Goal: Task Accomplishment & Management: Manage account settings

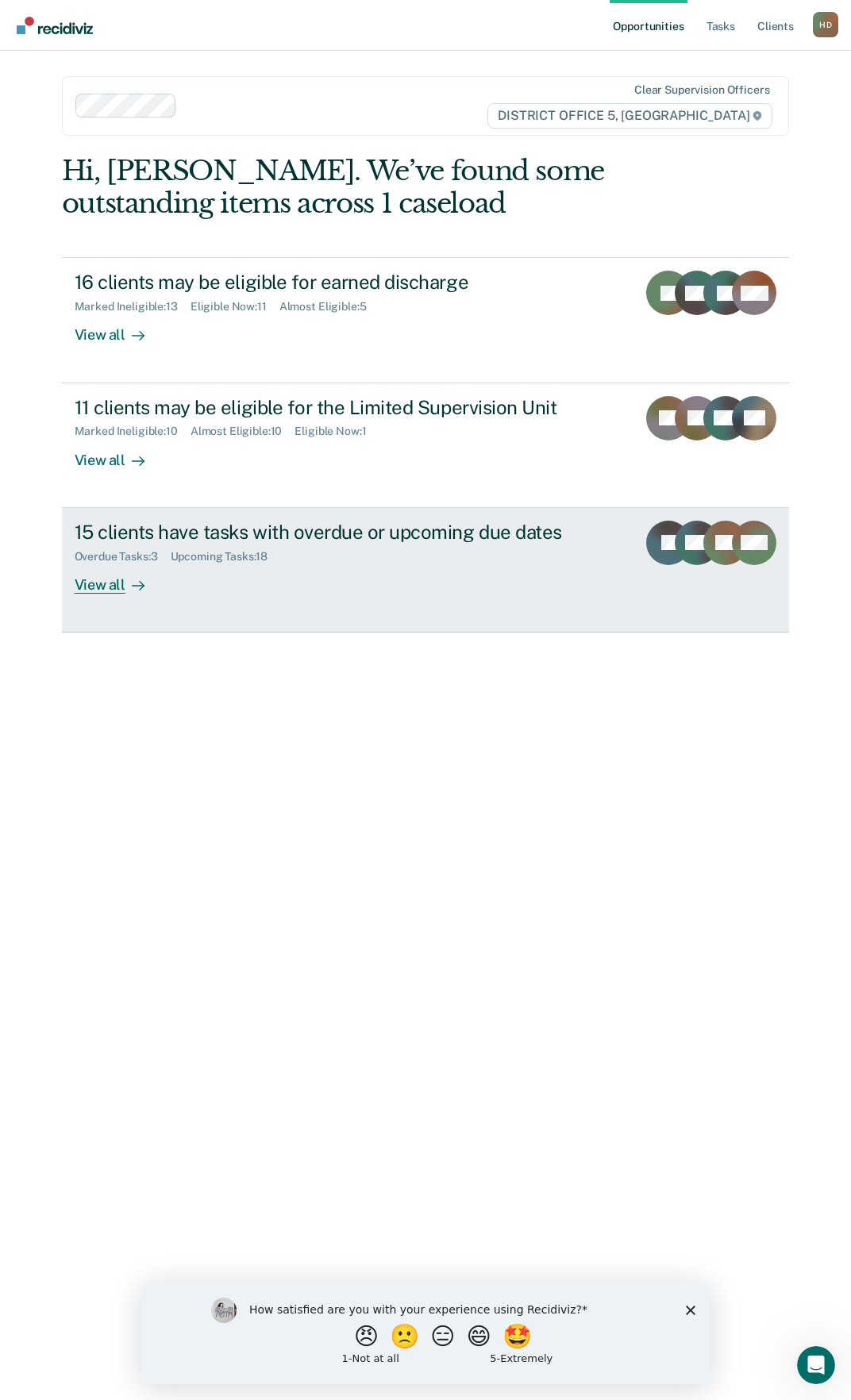
click at [126, 596] on link "15 clients have tasks with overdue or upcoming due dates Overdue Tasks : 3 Upco…" at bounding box center [426, 571] width 728 height 125
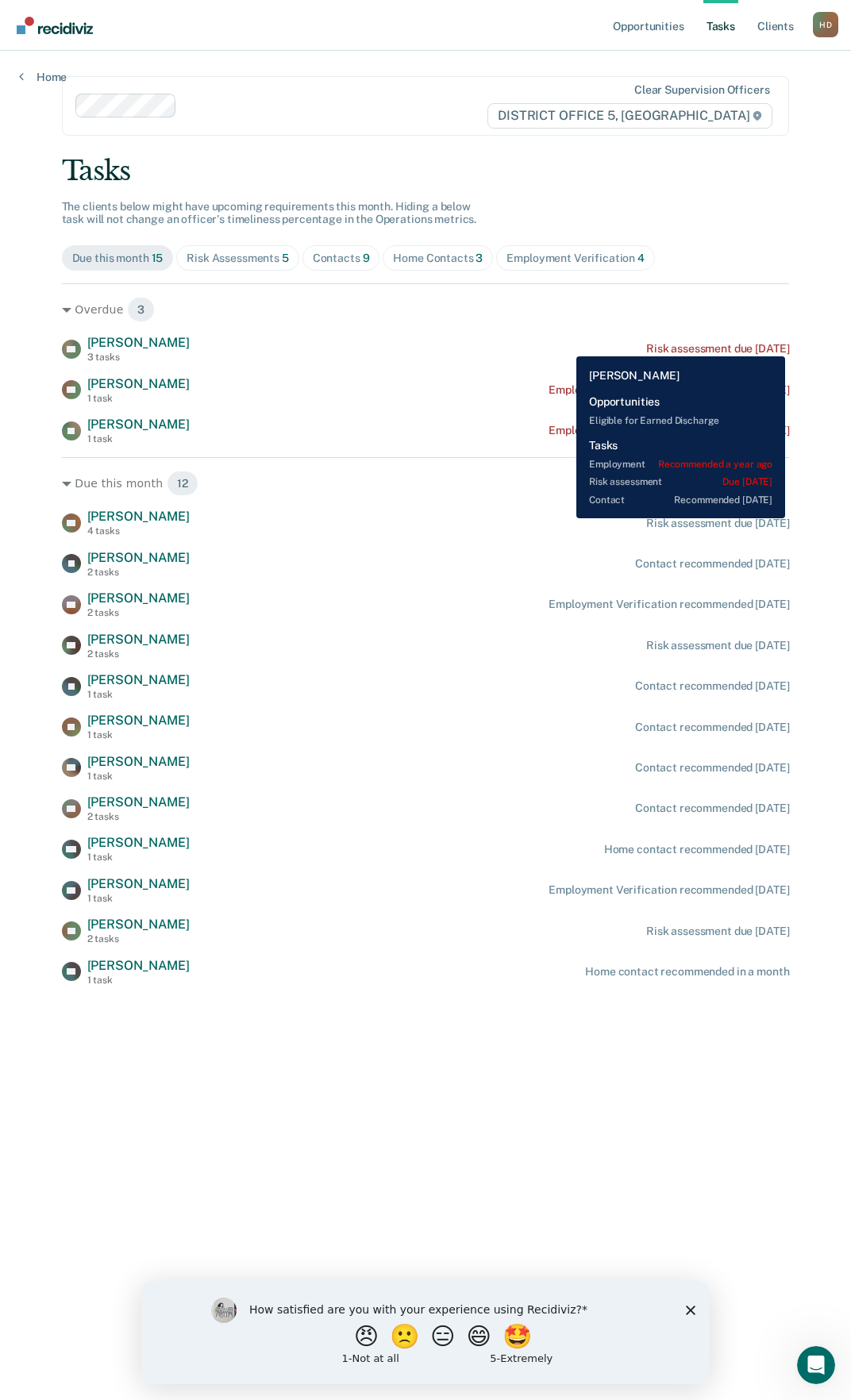
drag, startPoint x: 773, startPoint y: 350, endPoint x: 783, endPoint y: 343, distance: 12.2
click at [773, 350] on div "Risk assessment due [DATE]" at bounding box center [717, 349] width 143 height 14
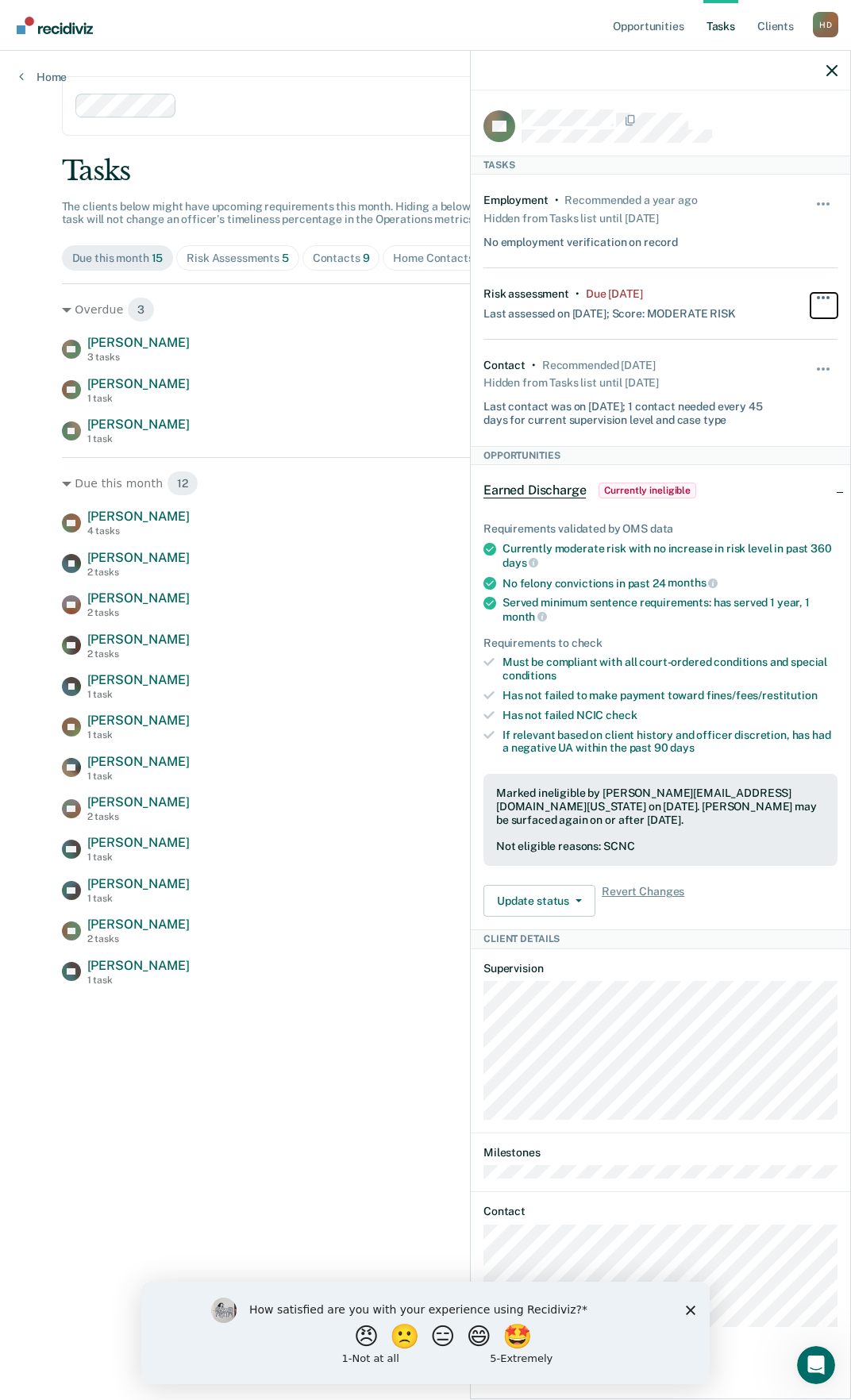
click at [830, 299] on button "button" at bounding box center [823, 305] width 27 height 25
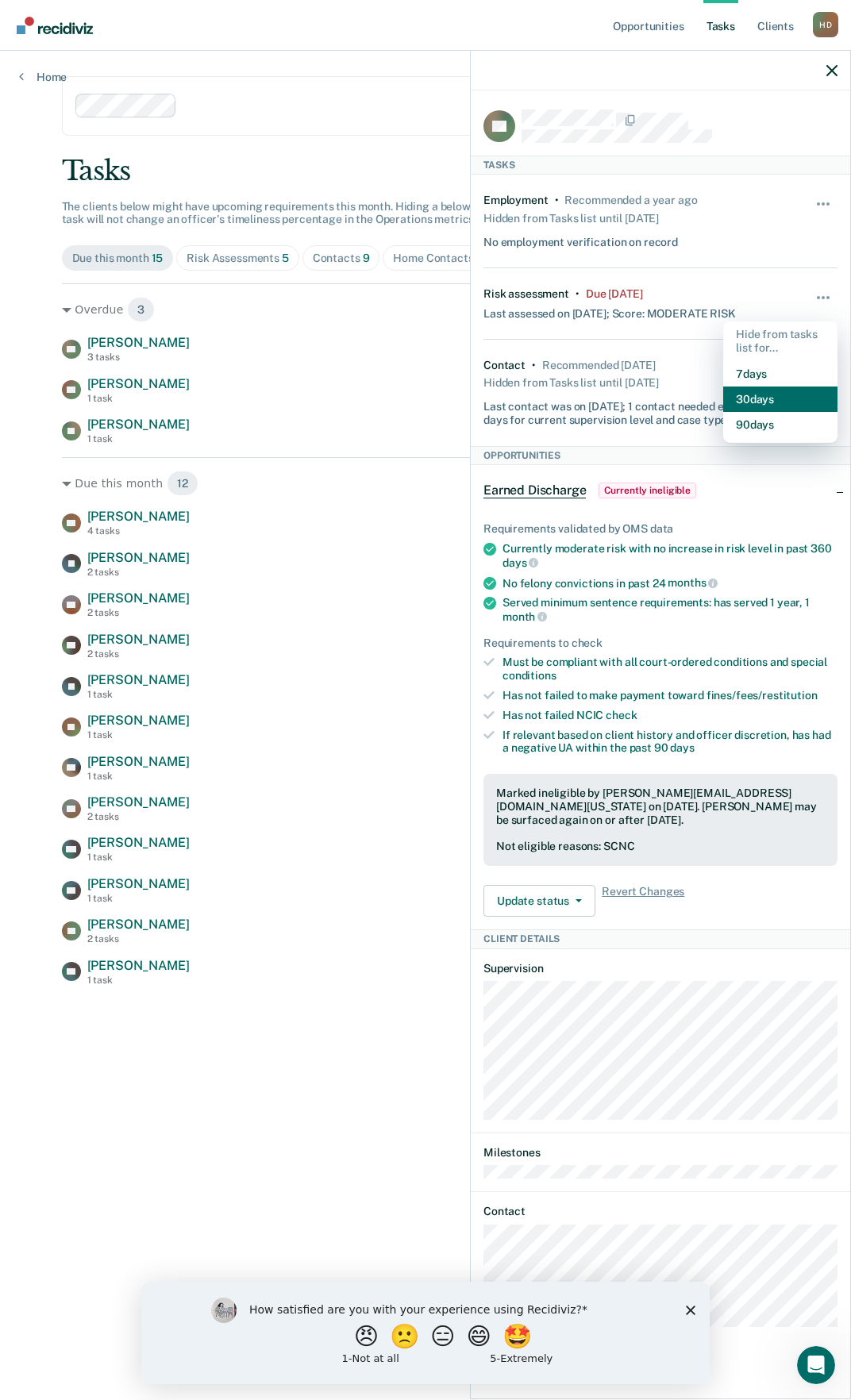
click at [787, 401] on button "30 days" at bounding box center [781, 399] width 114 height 25
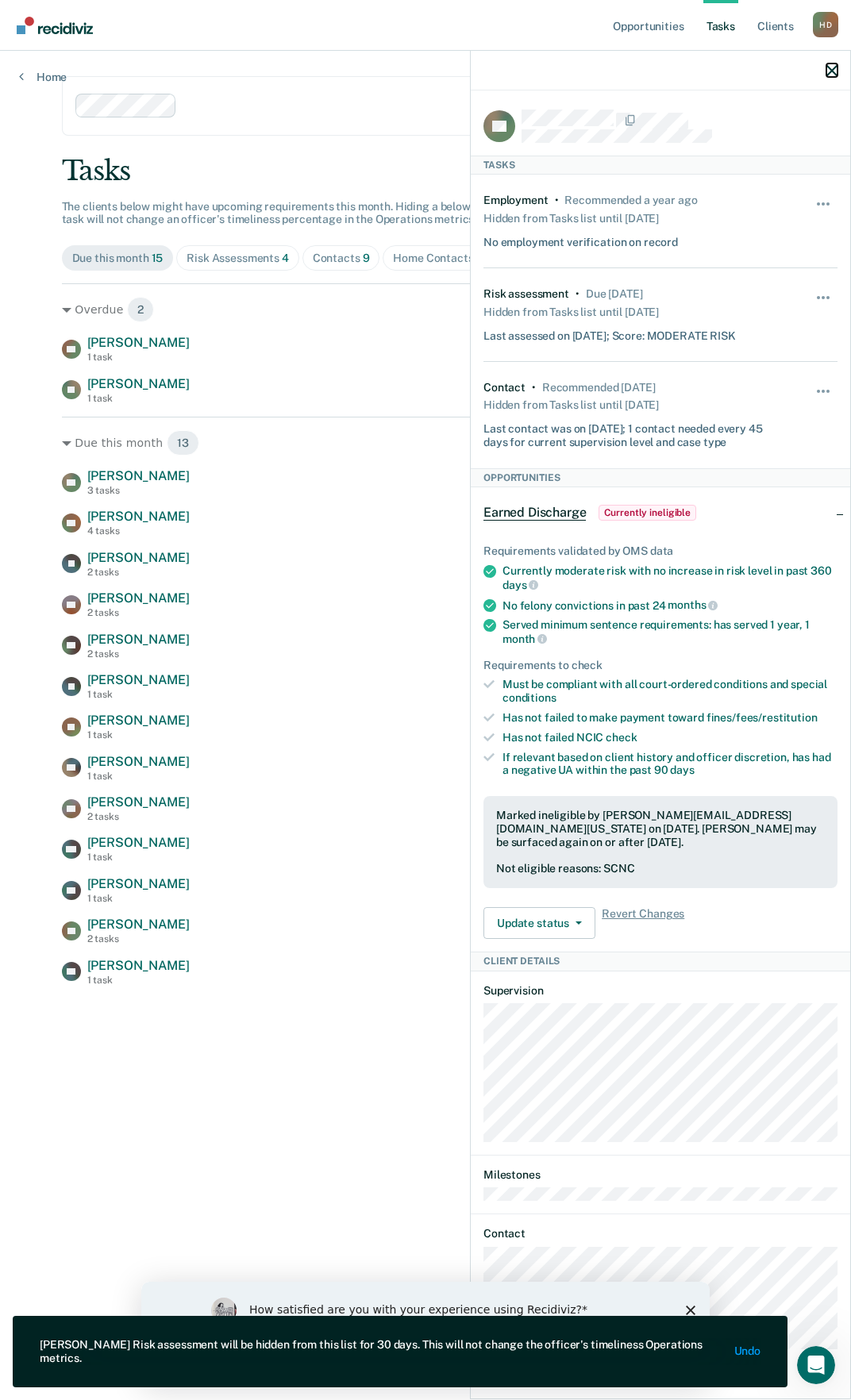
click at [831, 71] on icon "button" at bounding box center [832, 70] width 11 height 11
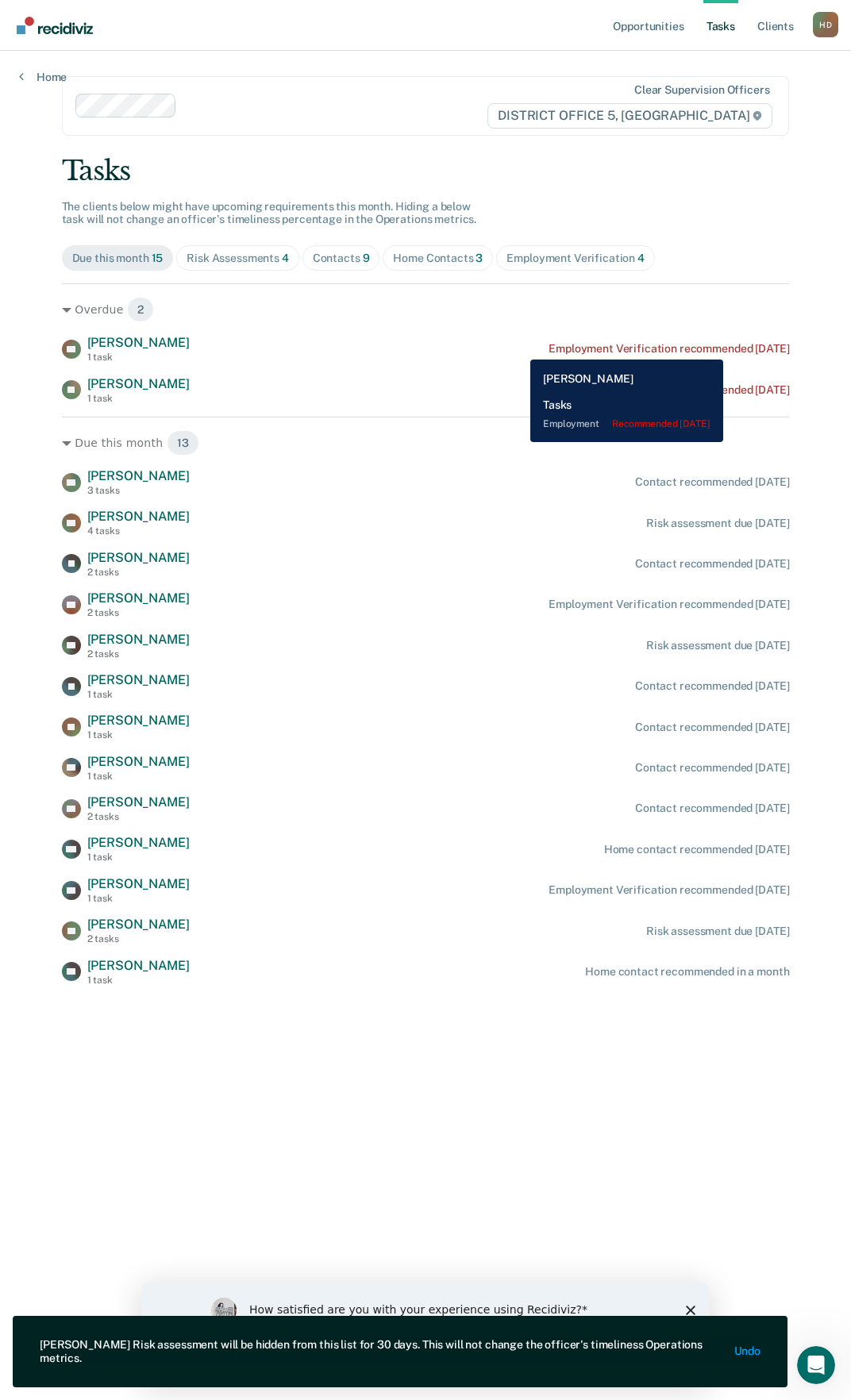
click at [755, 348] on div "Employment Verification recommended [DATE]" at bounding box center [669, 349] width 240 height 14
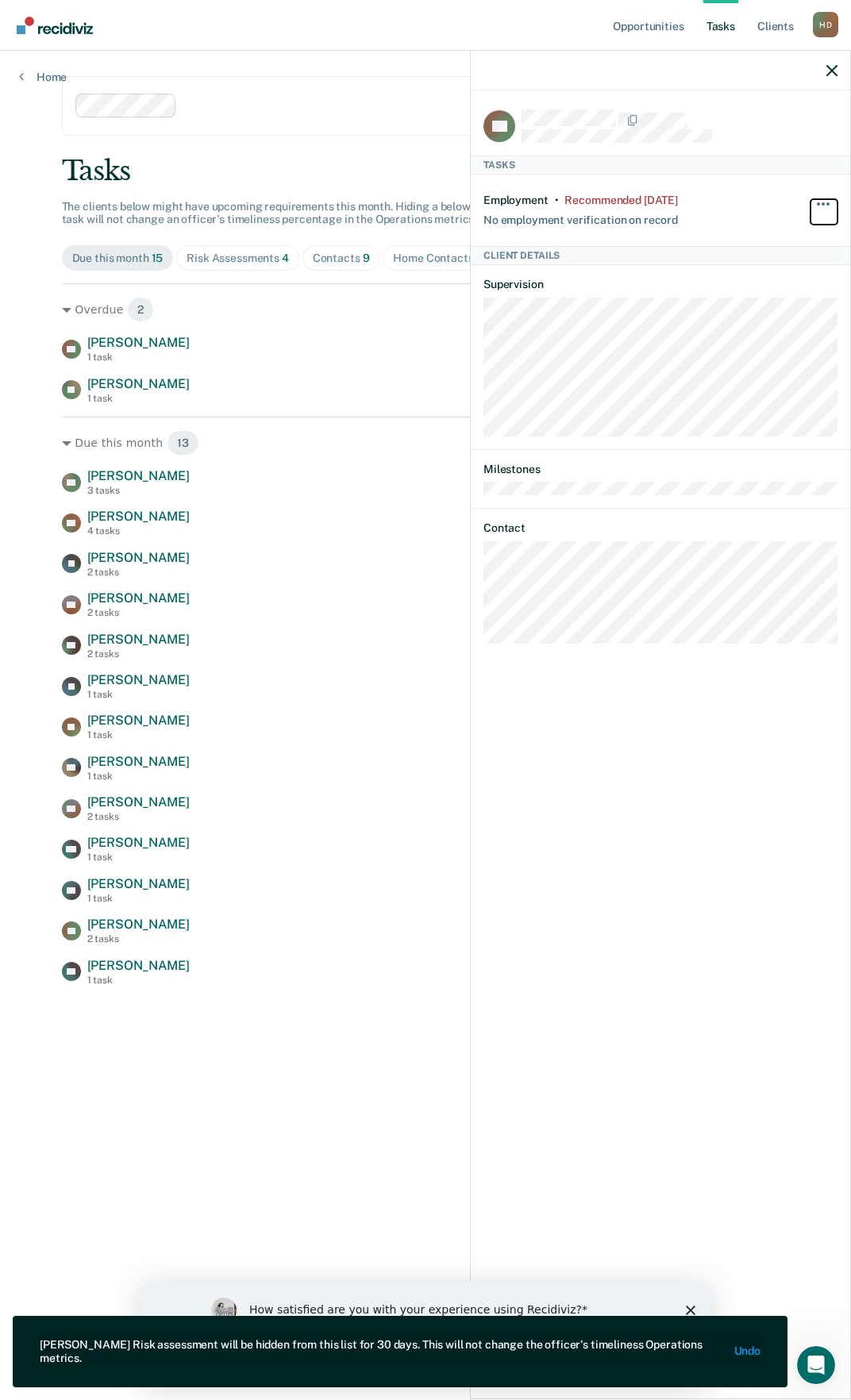
click at [828, 202] on span "button" at bounding box center [828, 204] width 3 height 3
click at [772, 305] on button "30 days" at bounding box center [781, 305] width 114 height 25
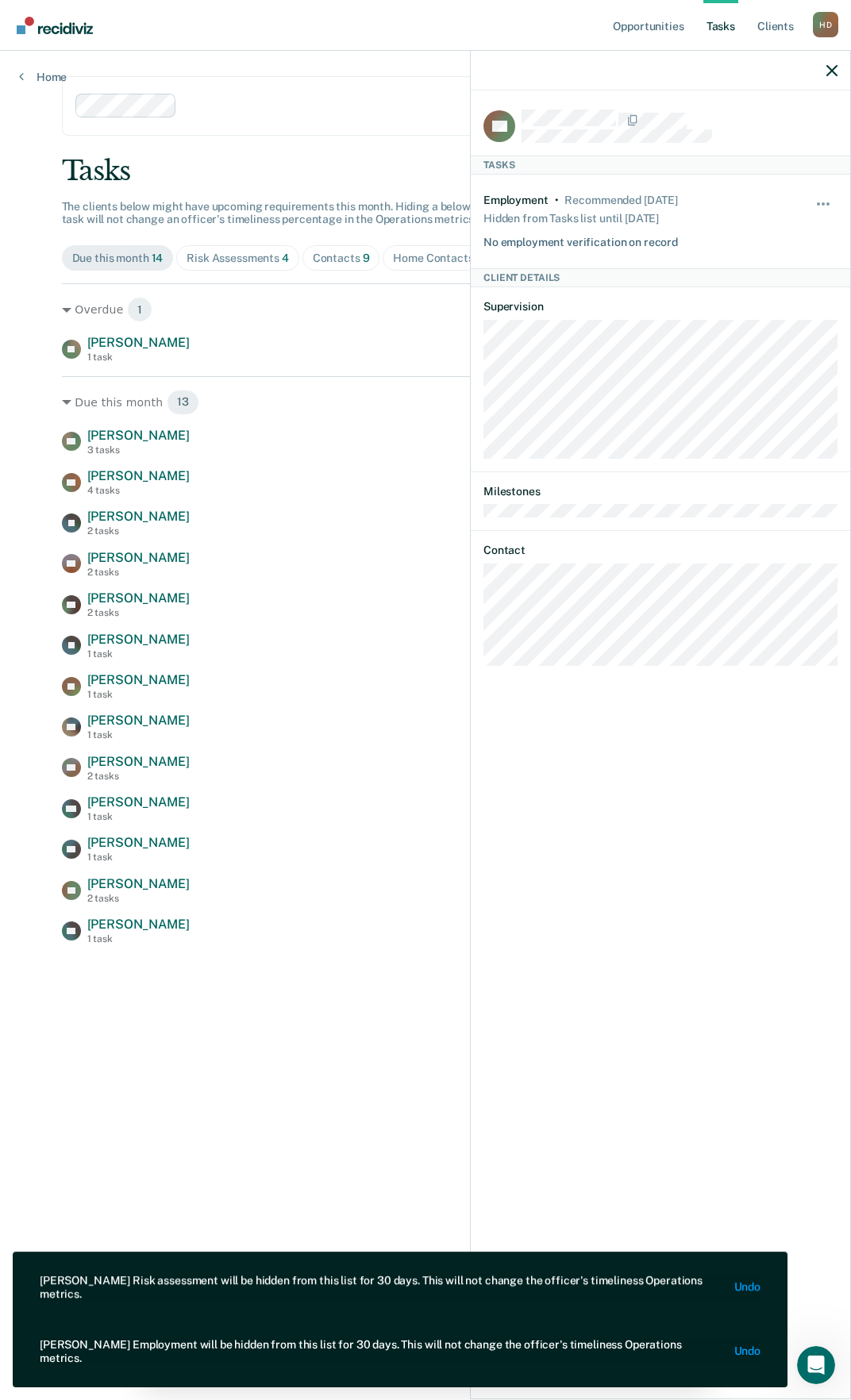
click at [827, 78] on div at bounding box center [661, 70] width 380 height 40
click at [832, 74] on icon "button" at bounding box center [832, 70] width 11 height 11
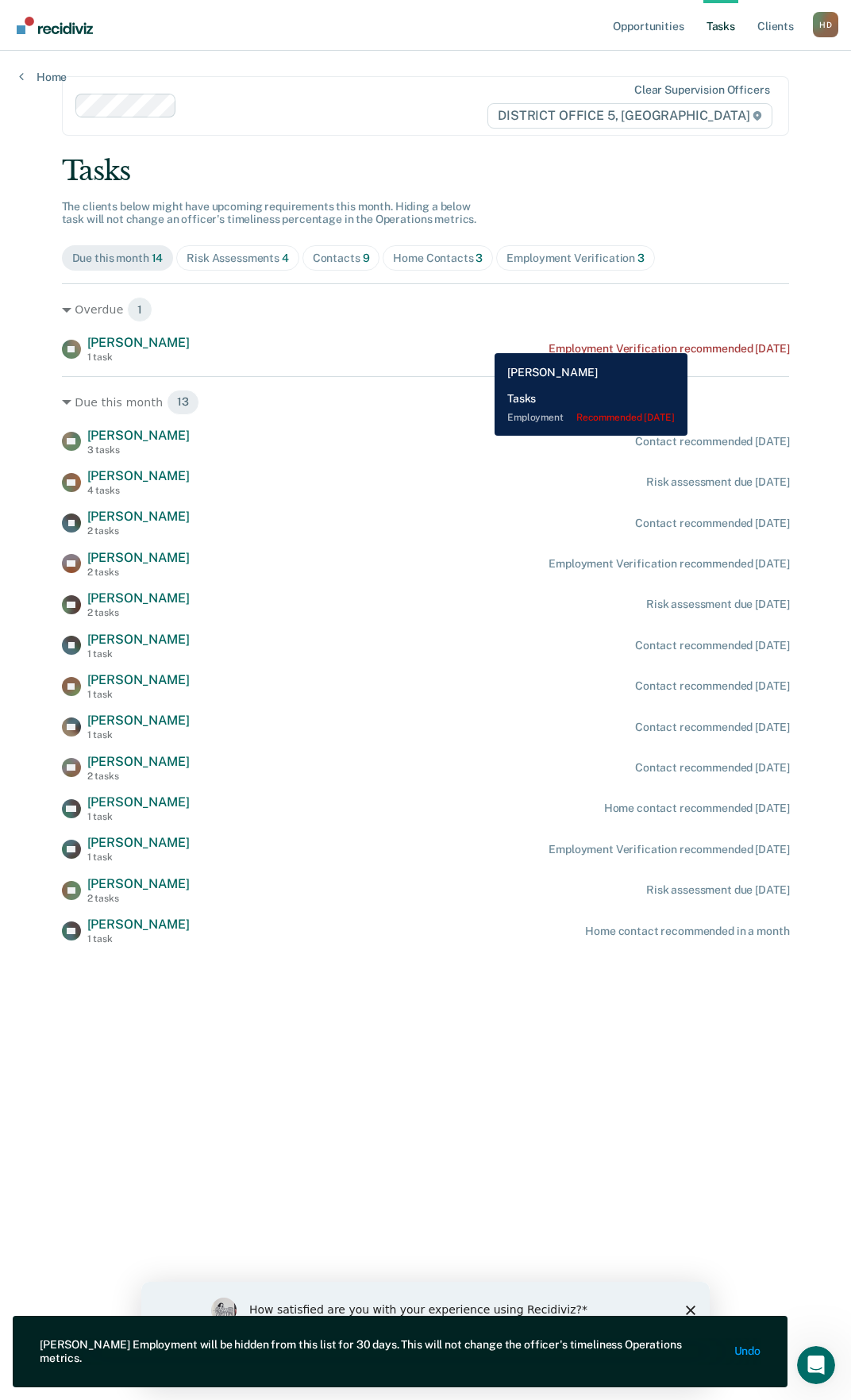
click at [711, 342] on div "[PERSON_NAME] 1 task Employment Verification recommended [DATE]" at bounding box center [426, 349] width 728 height 28
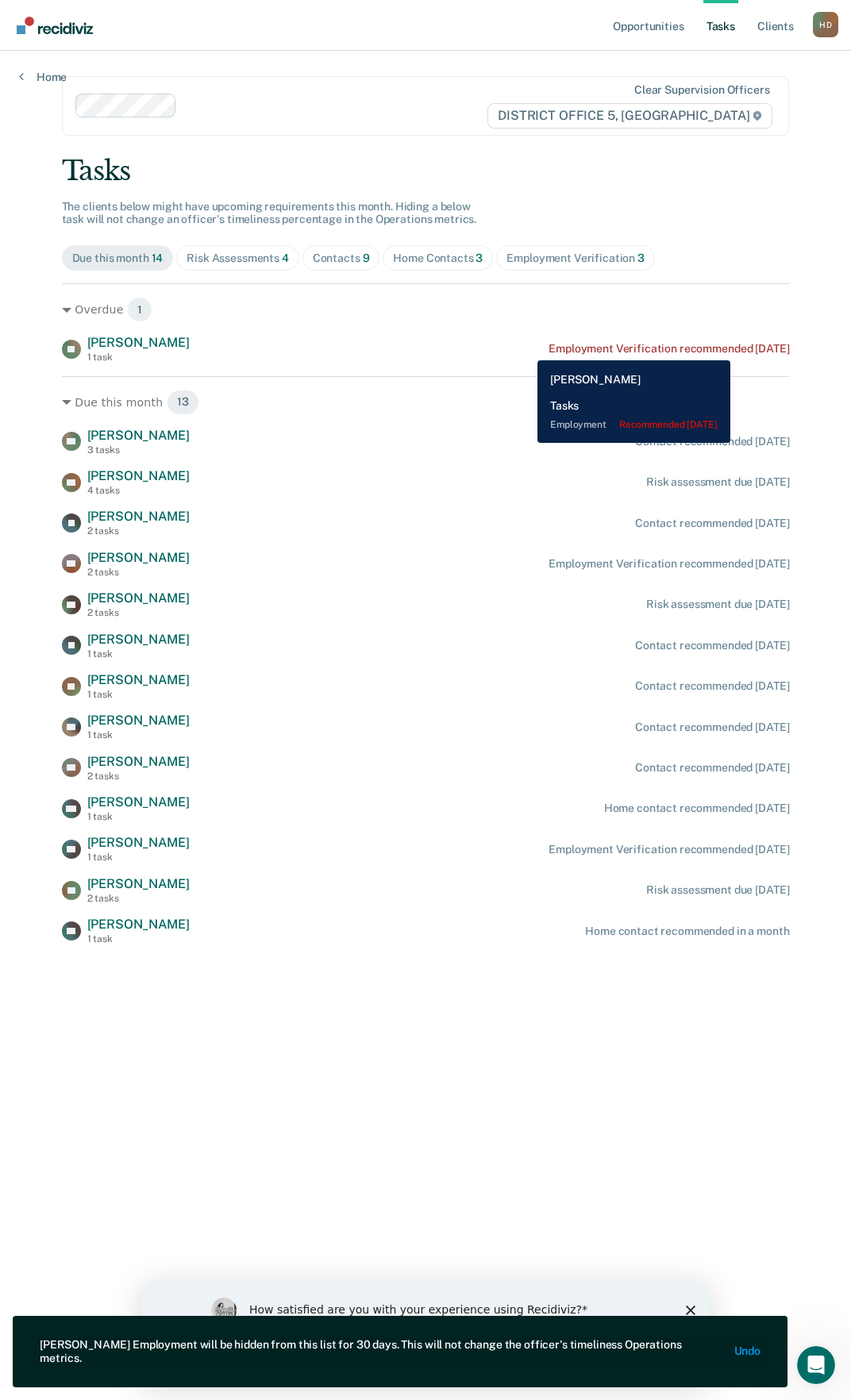
click at [754, 349] on div "Employment Verification recommended [DATE]" at bounding box center [669, 349] width 240 height 14
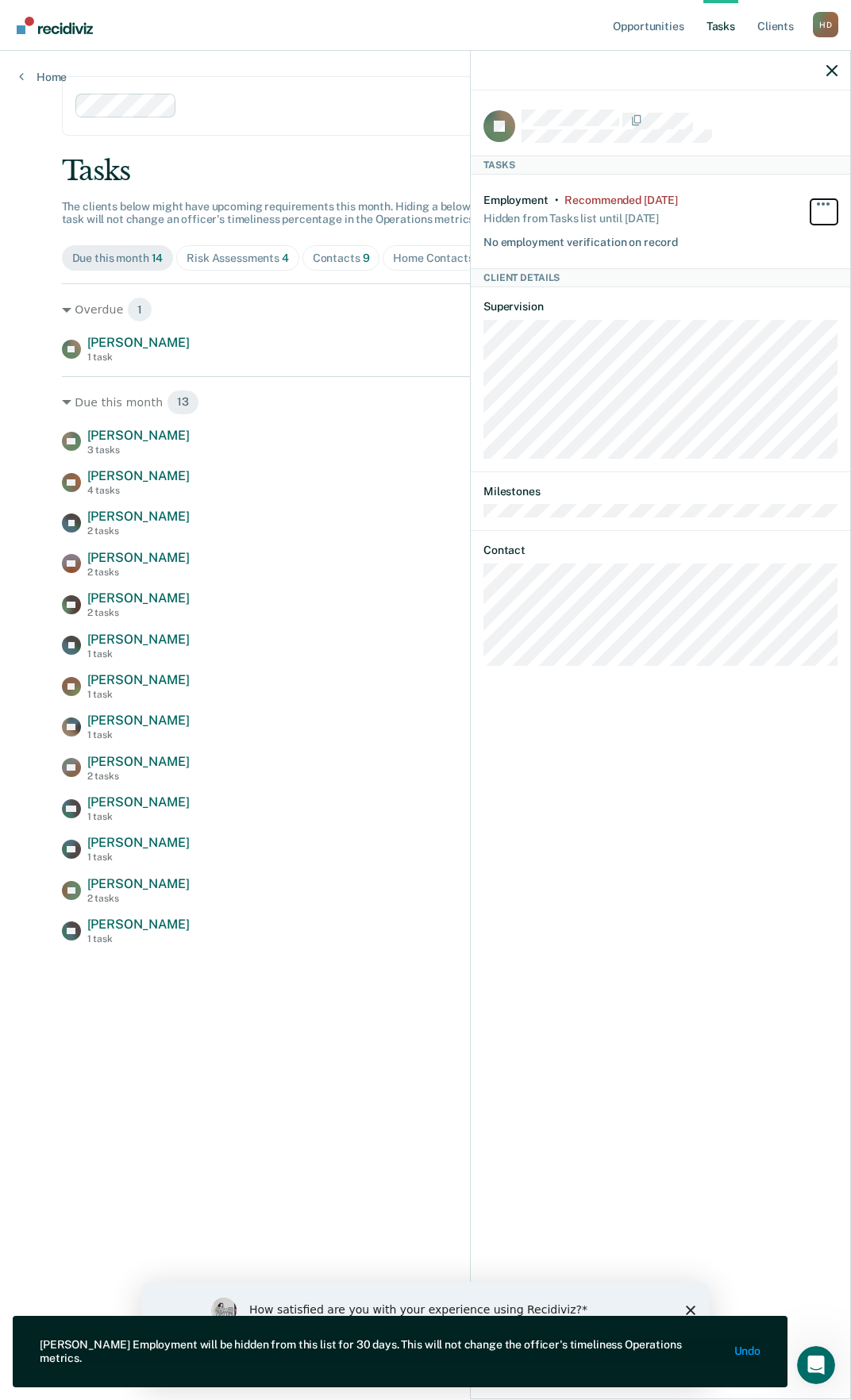
click at [831, 199] on button "button" at bounding box center [823, 211] width 27 height 25
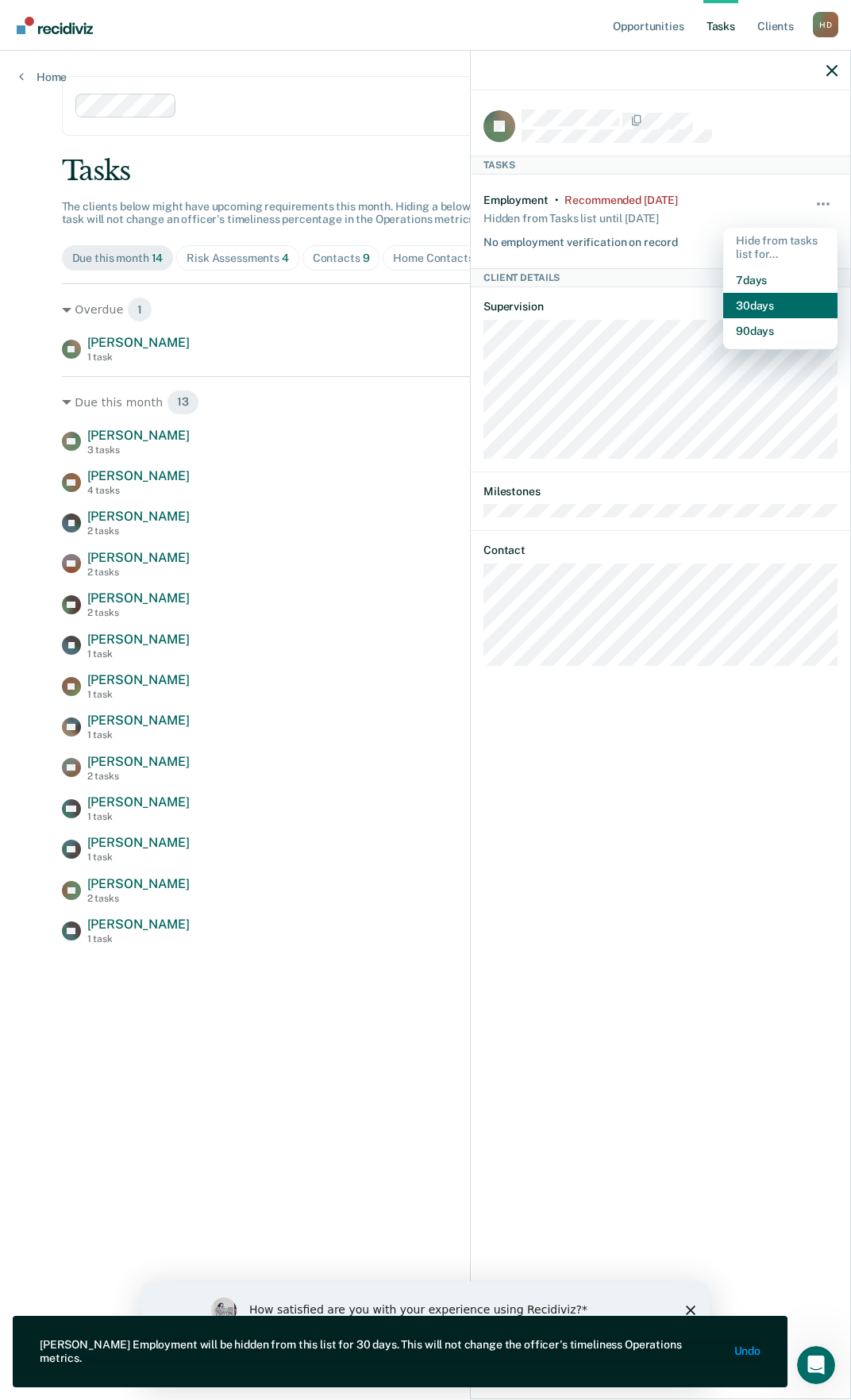
click at [781, 303] on button "30 days" at bounding box center [781, 305] width 114 height 25
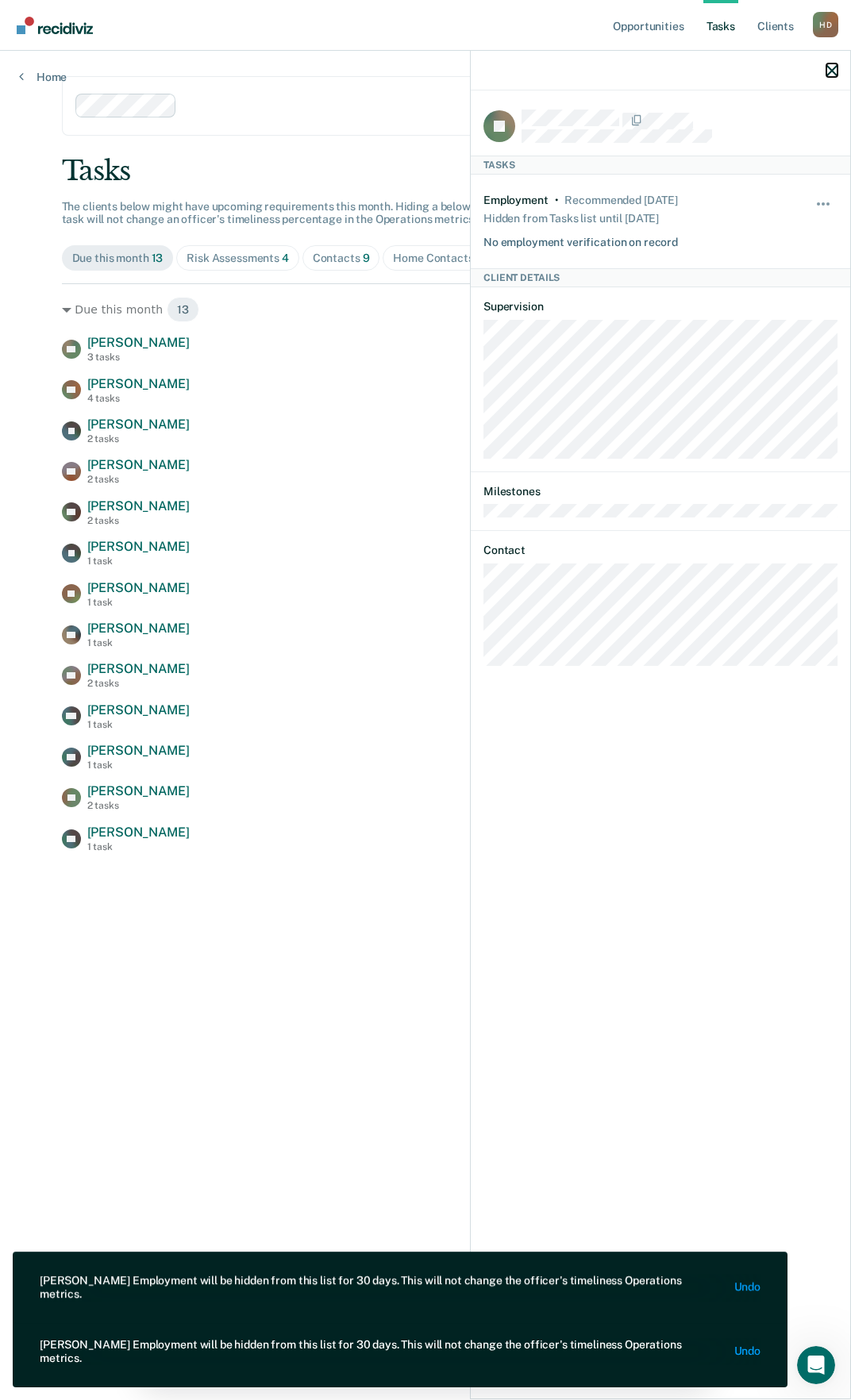
click at [829, 74] on icon "button" at bounding box center [832, 70] width 11 height 11
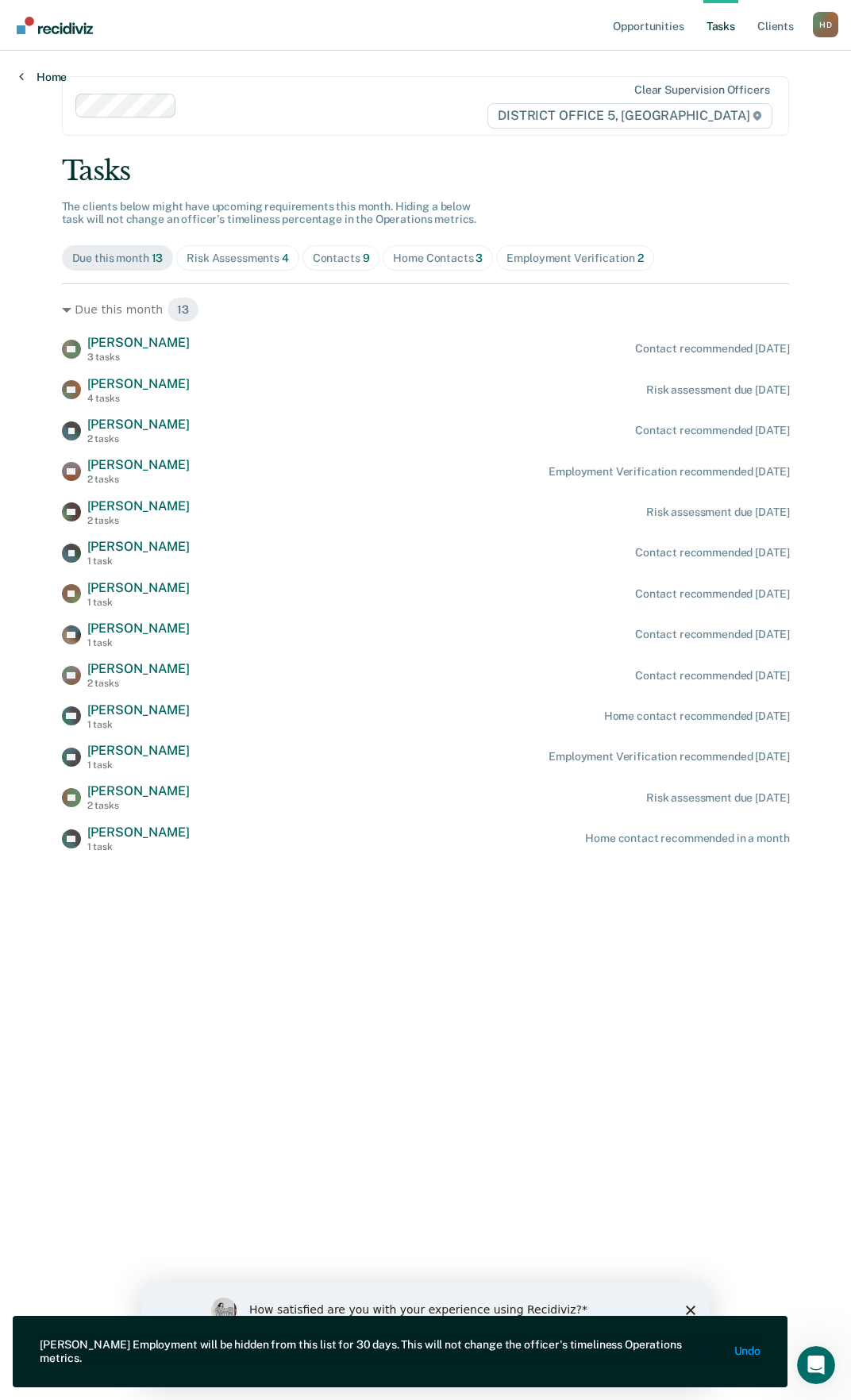
click at [30, 77] on link "Home" at bounding box center [43, 77] width 48 height 15
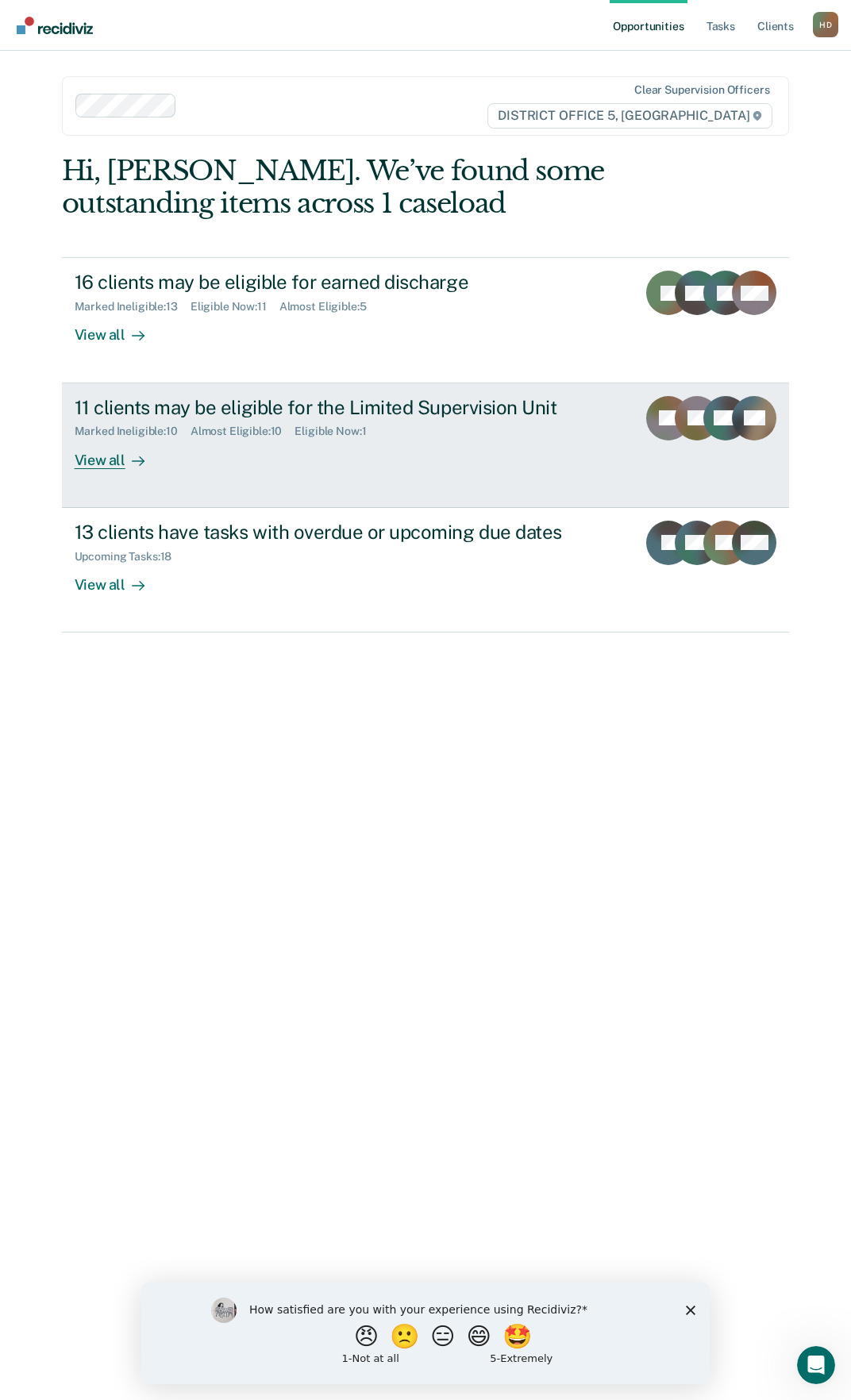
click at [105, 458] on div "View all" at bounding box center [119, 453] width 89 height 31
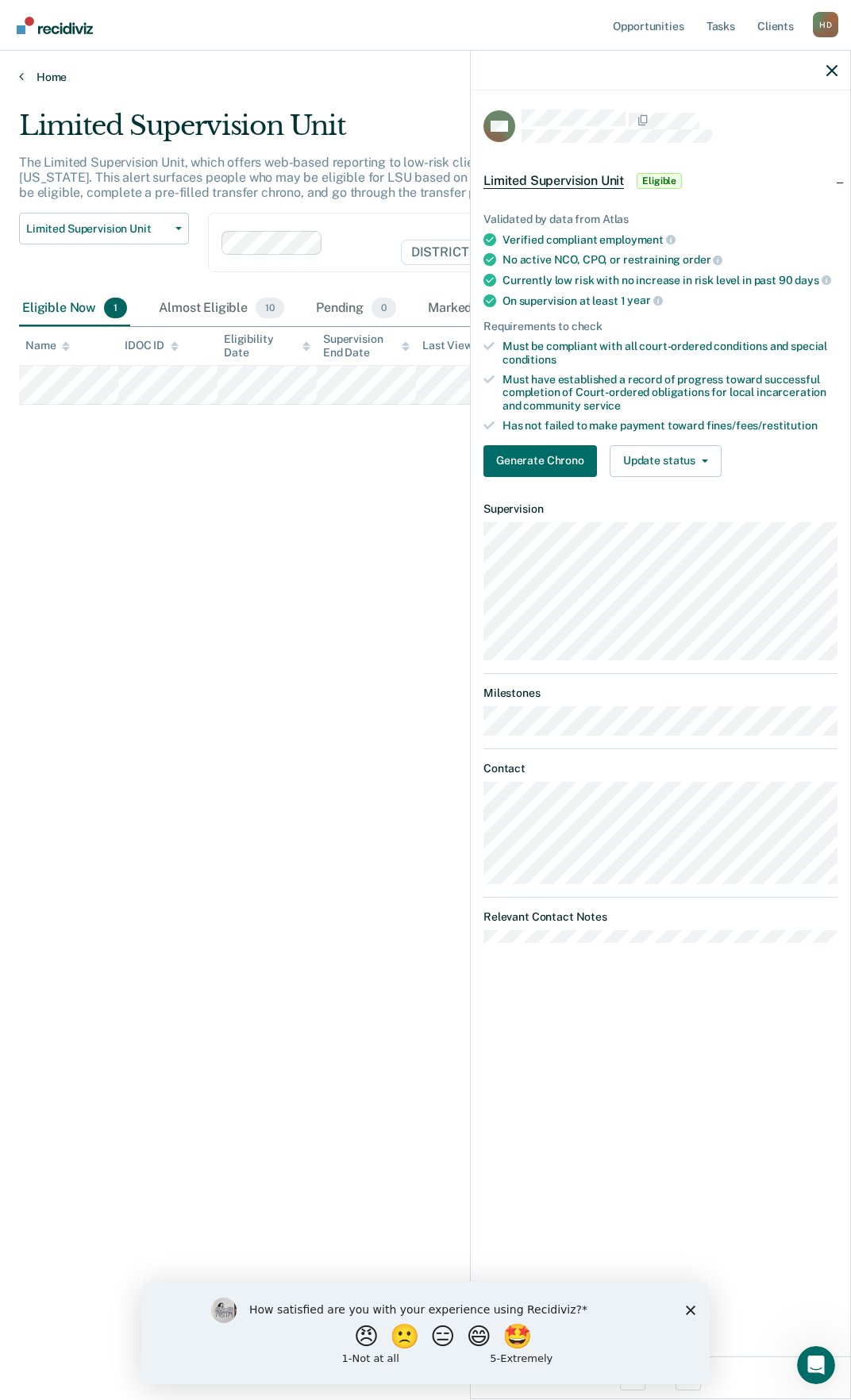
click at [49, 77] on link "Home" at bounding box center [426, 77] width 813 height 15
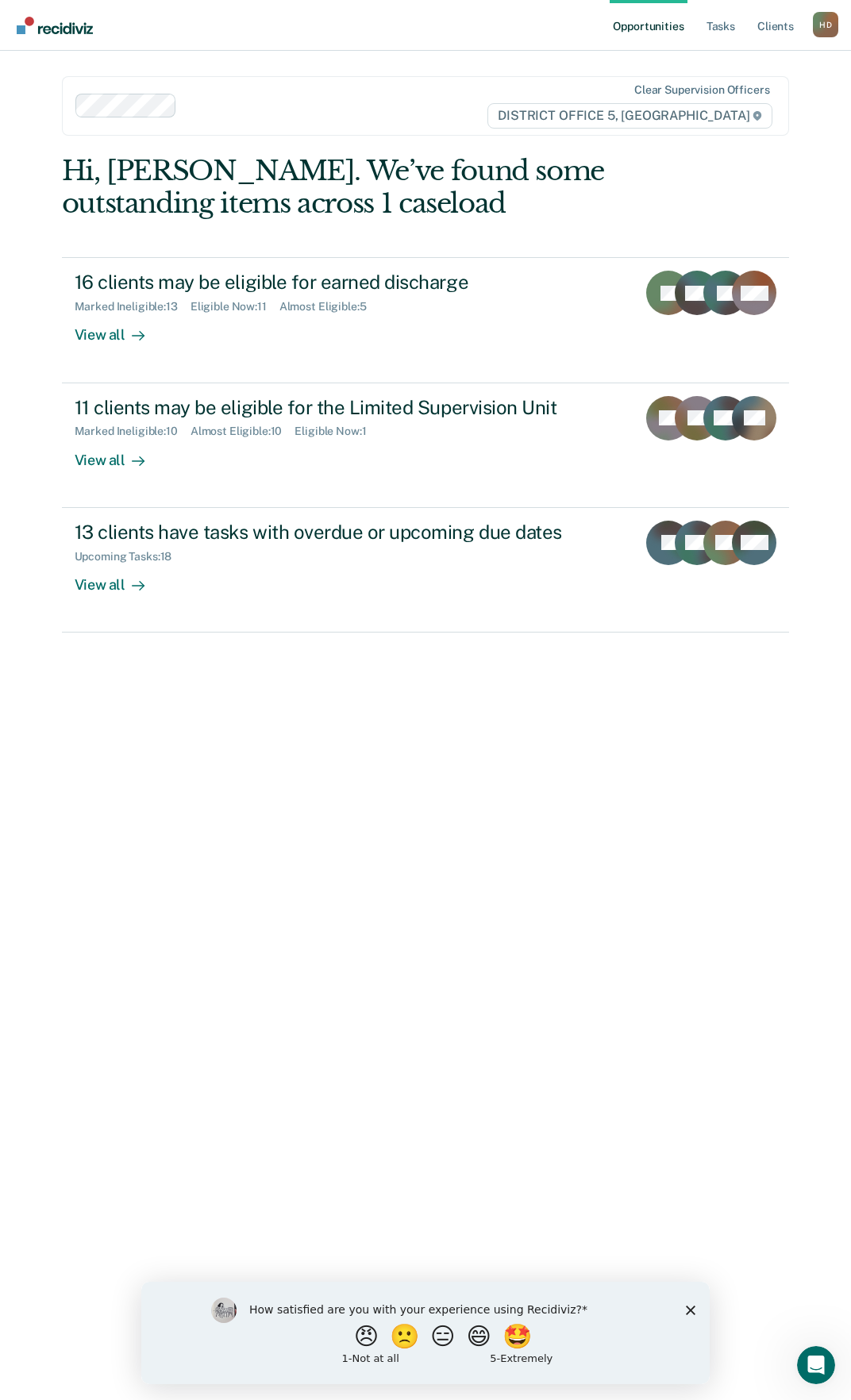
click at [405, 52] on main "Clear supervision officers DISTRICT OFFICE 5, [GEOGRAPHIC_DATA], [PERSON_NAME].…" at bounding box center [426, 706] width 767 height 1311
click at [451, 912] on div "Hi, [PERSON_NAME]. We’ve found some outstanding items across 1 caseload 16 clie…" at bounding box center [426, 766] width 728 height 1223
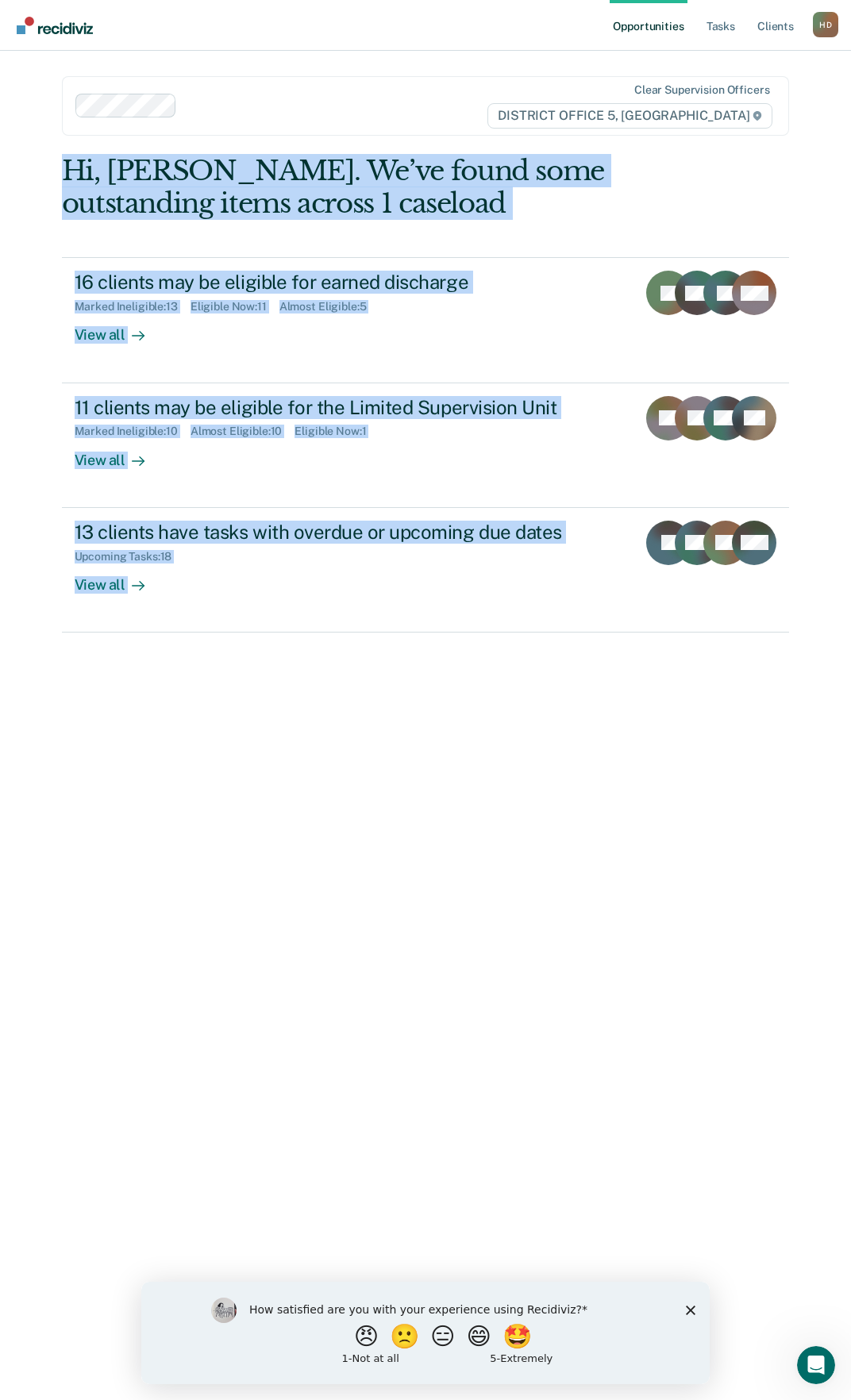
drag, startPoint x: 777, startPoint y: 675, endPoint x: 62, endPoint y: 149, distance: 887.6
click at [62, 149] on main "Clear supervision officers DISTRICT OFFICE 5, [GEOGRAPHIC_DATA], [PERSON_NAME].…" at bounding box center [426, 706] width 767 height 1311
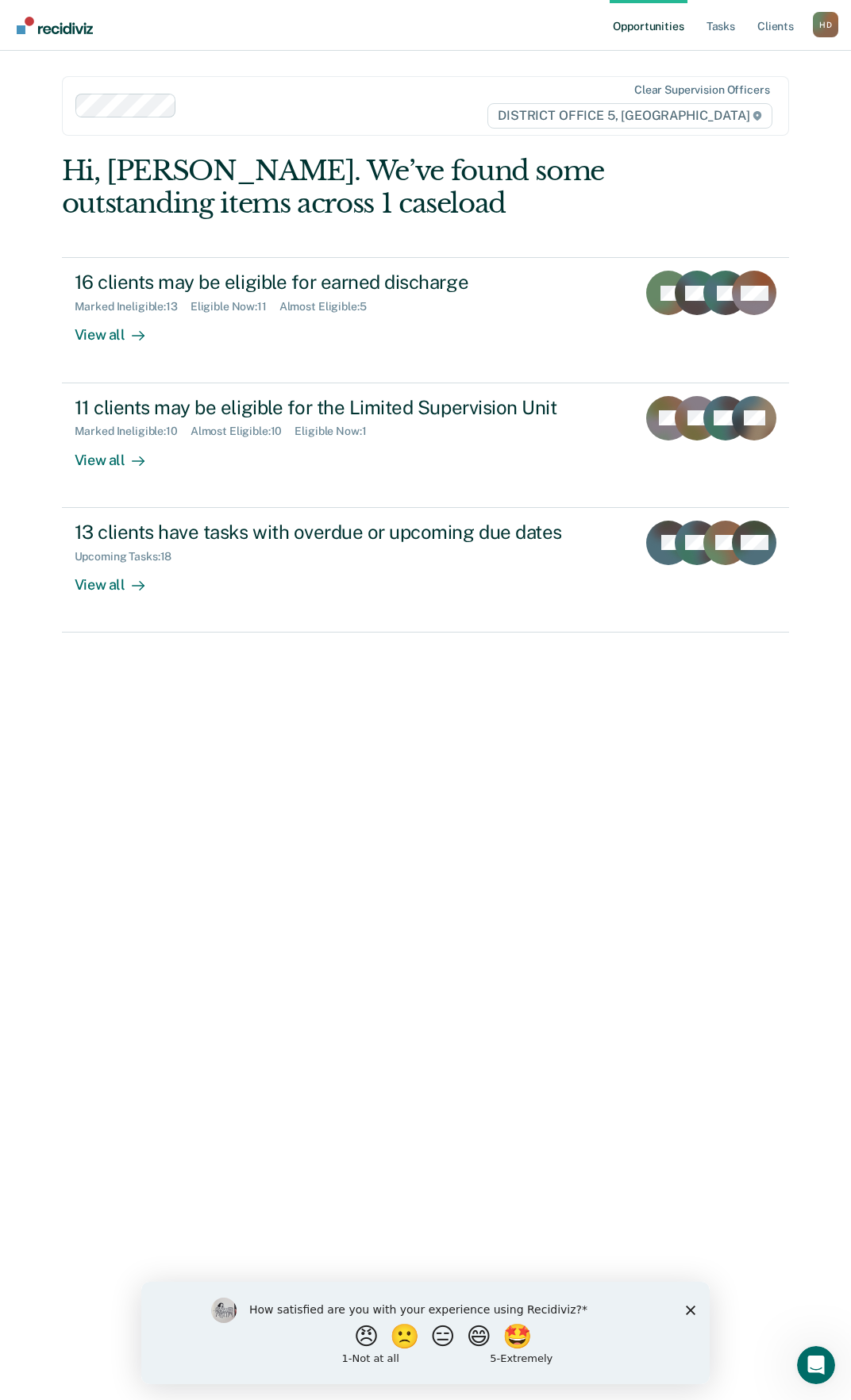
drag, startPoint x: 62, startPoint y: 149, endPoint x: 178, endPoint y: 81, distance: 134.5
click at [168, 85] on div "Clear supervision officers DISTRICT OFFICE 5, [GEOGRAPHIC_DATA]" at bounding box center [426, 106] width 728 height 60
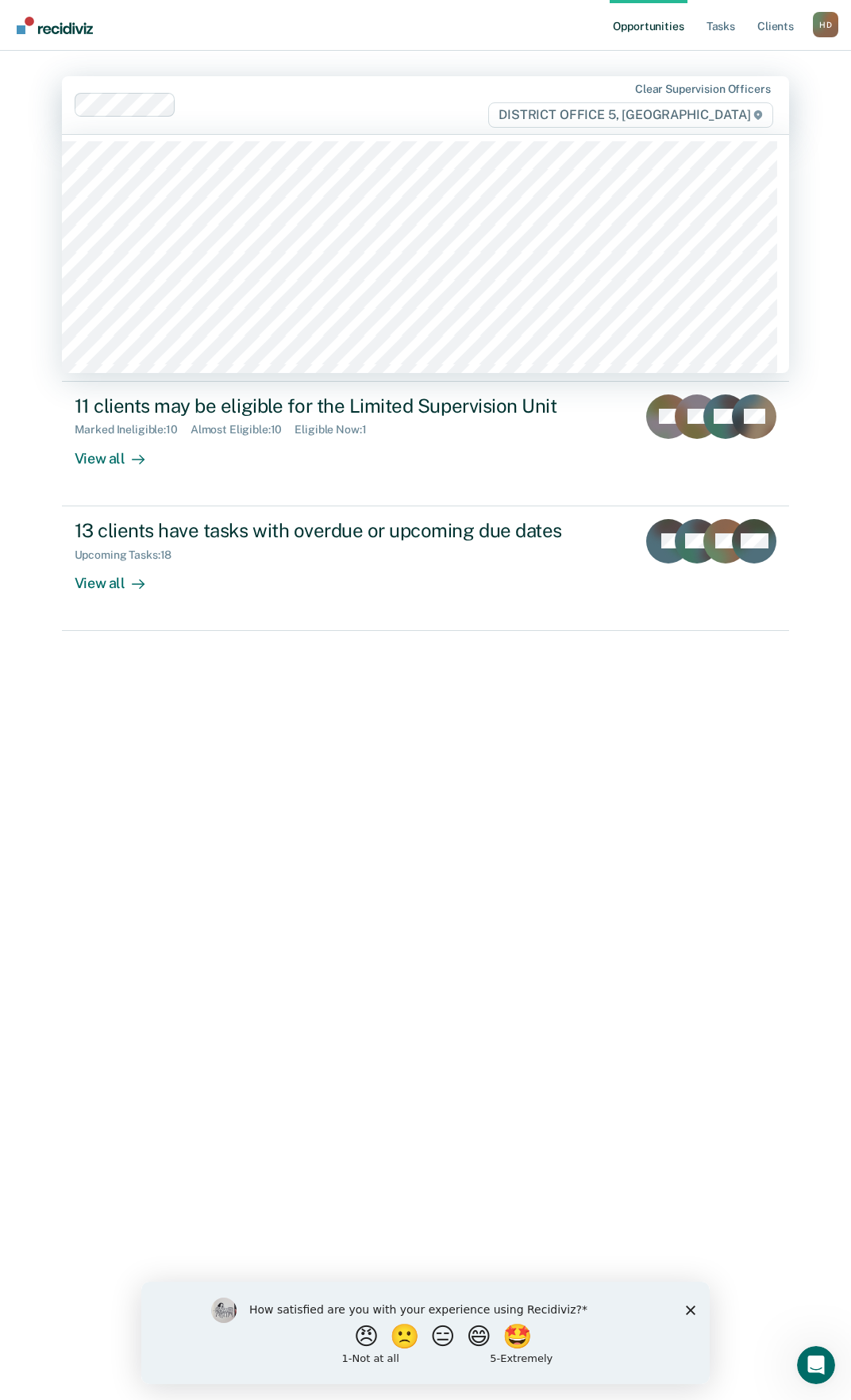
click at [368, 729] on div "Hi, [PERSON_NAME]. We’ve found some outstanding items across 1 caseload 16 clie…" at bounding box center [426, 764] width 728 height 1223
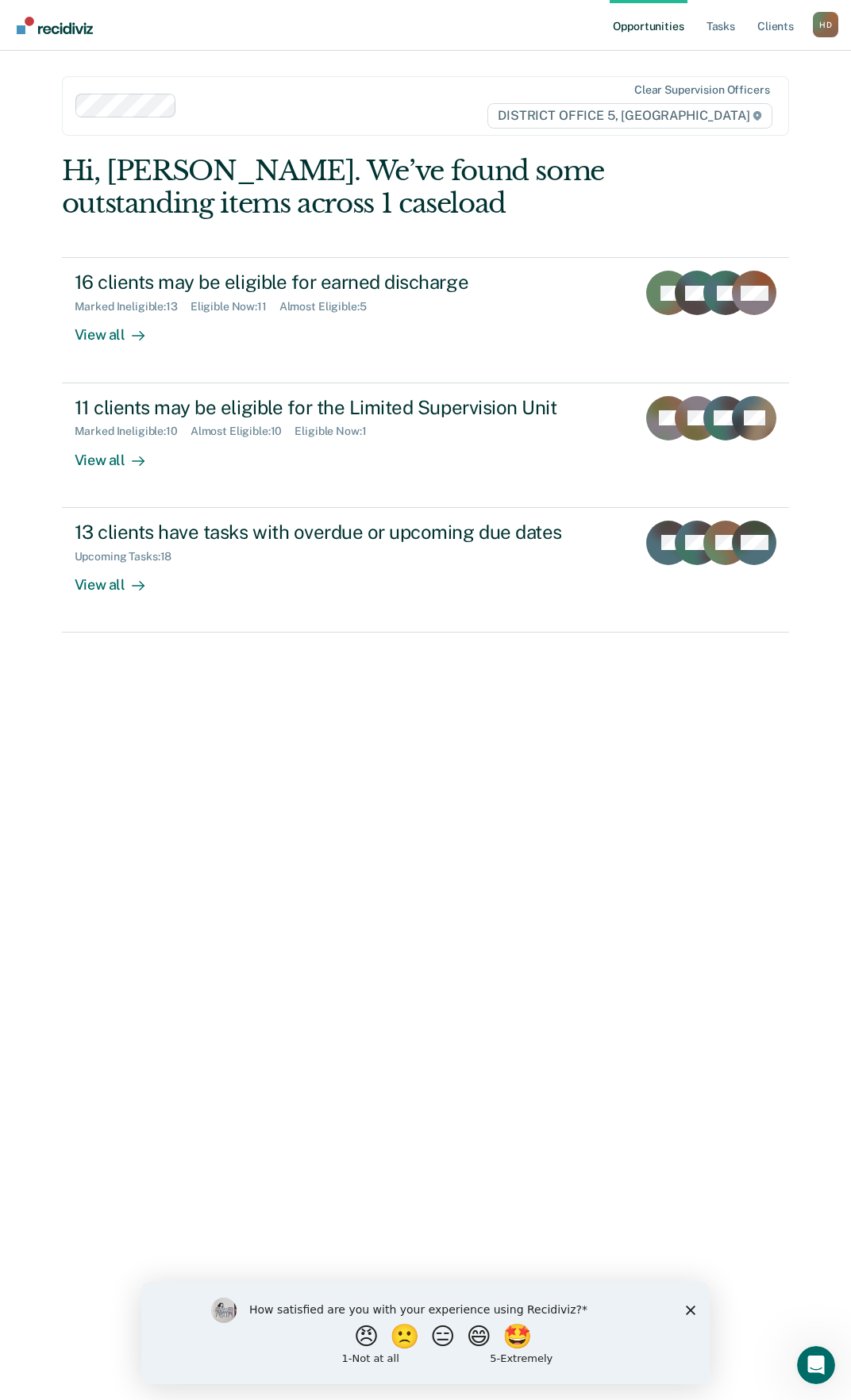
click at [632, 882] on div "Hi, [PERSON_NAME]. We’ve found some outstanding items across 1 caseload 16 clie…" at bounding box center [426, 766] width 728 height 1223
click at [380, 125] on div "Clear supervision officers DISTRICT OFFICE 5, [GEOGRAPHIC_DATA]" at bounding box center [426, 106] width 728 height 60
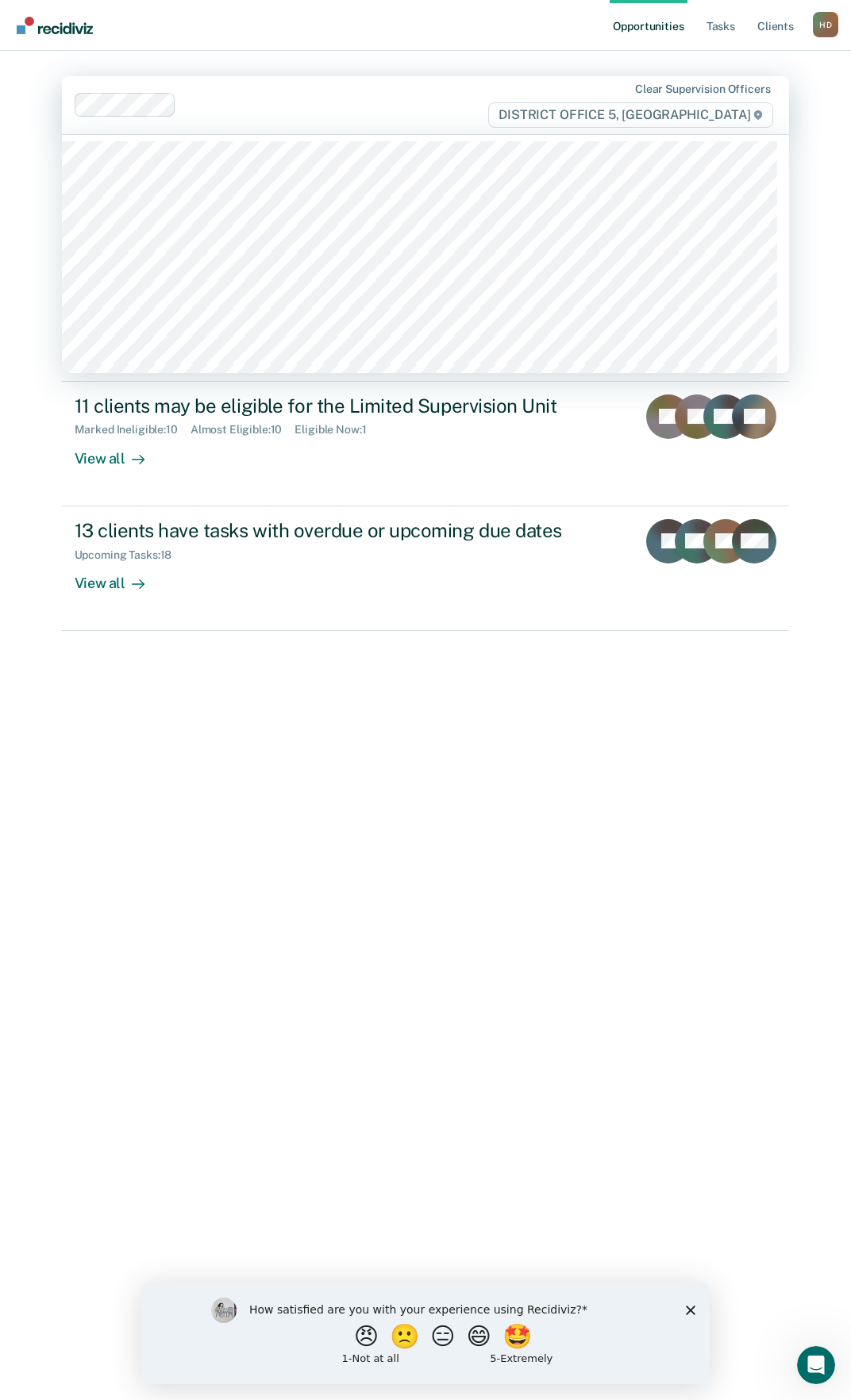
click at [345, 30] on nav "Opportunities Tasks Client s [PERSON_NAME] Profile How it works Log Out" at bounding box center [426, 25] width 826 height 50
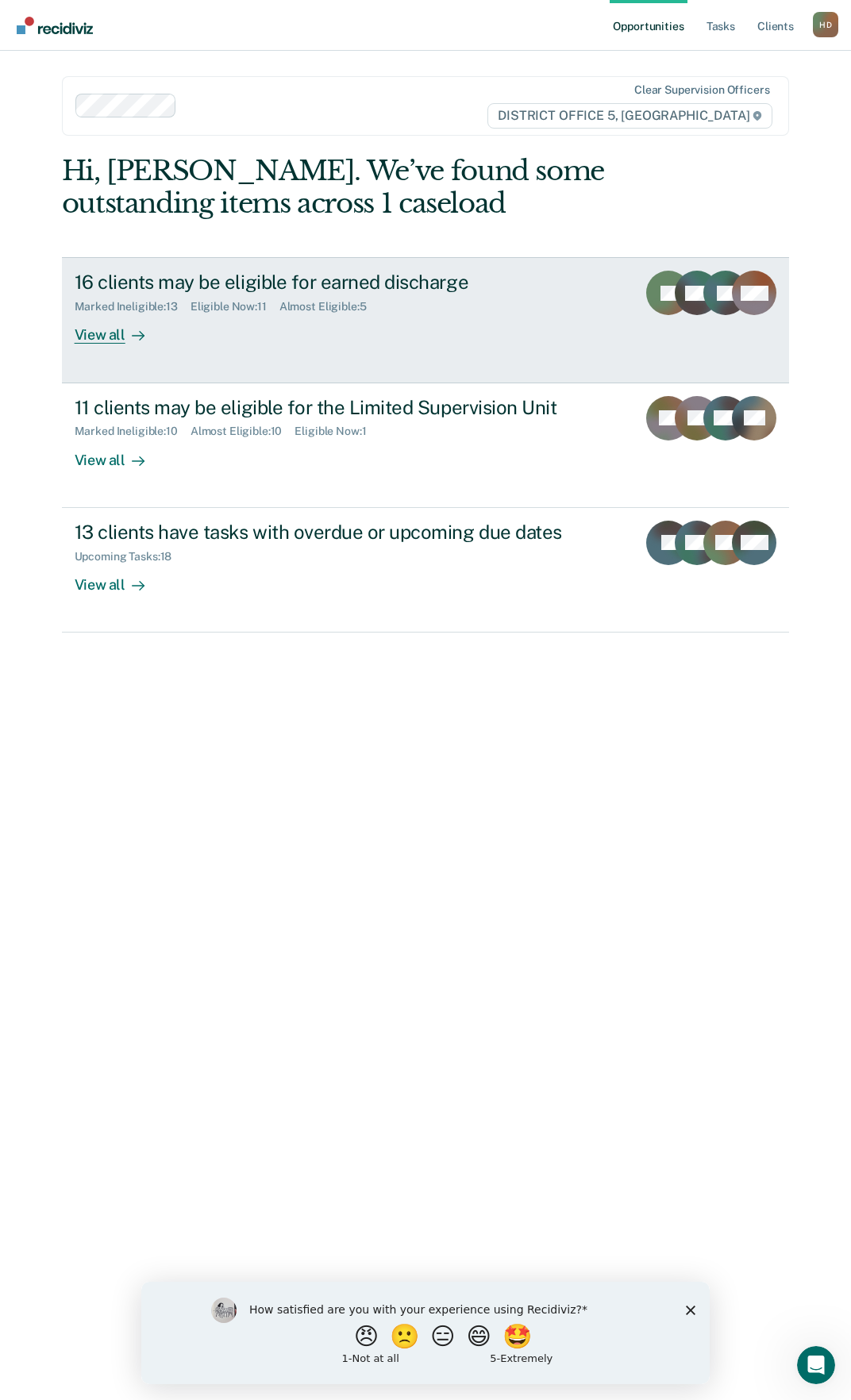
click at [98, 356] on link "16 clients may be eligible for earned discharge Marked Ineligible : 13 Eligible…" at bounding box center [426, 320] width 728 height 125
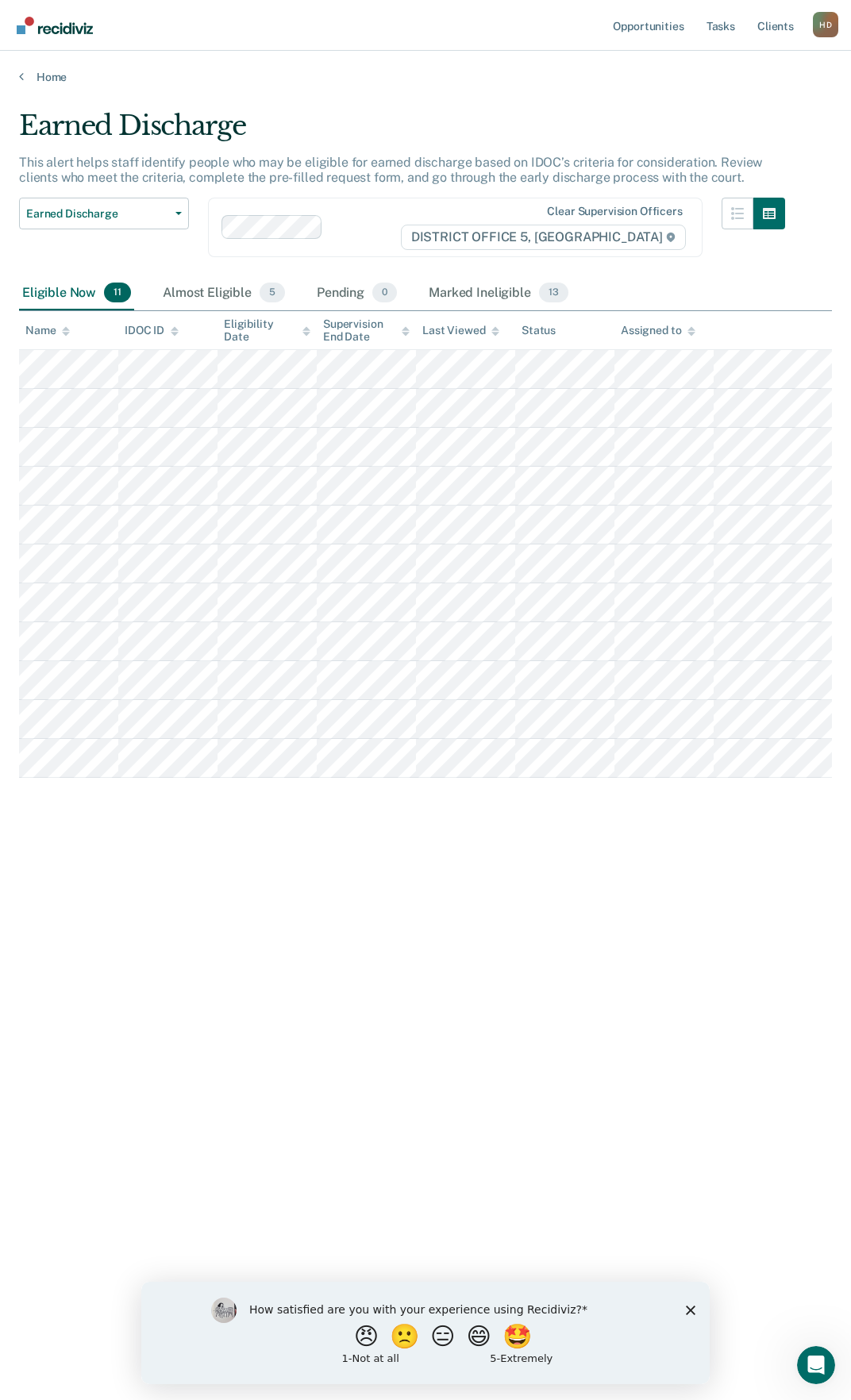
click at [363, 922] on div "Earned Discharge This alert helps staff identify people who may be eligible for…" at bounding box center [426, 695] width 813 height 1172
click at [62, 75] on link "Home" at bounding box center [426, 77] width 813 height 15
